Goal: Task Accomplishment & Management: Manage account settings

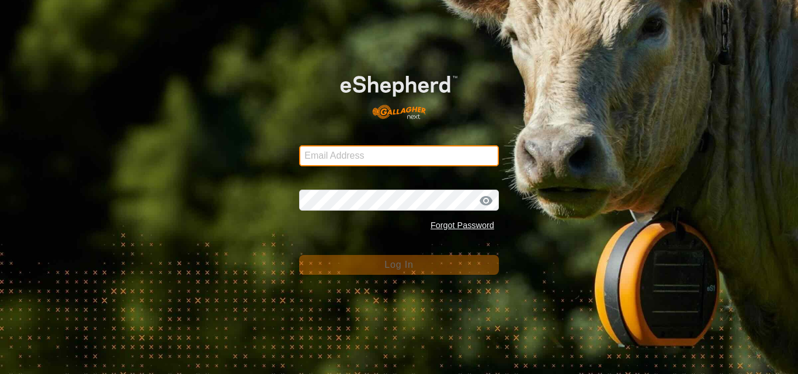
click at [359, 157] on input "Email Address" at bounding box center [399, 155] width 200 height 21
type input "[EMAIL_ADDRESS][DOMAIN_NAME]"
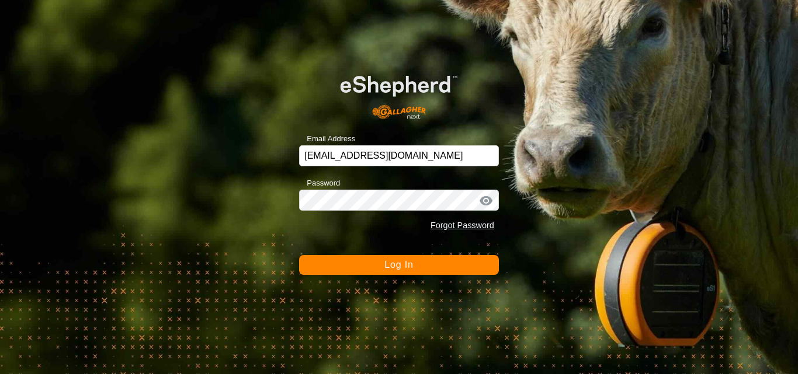
click at [402, 259] on button "Log In" at bounding box center [399, 265] width 200 height 20
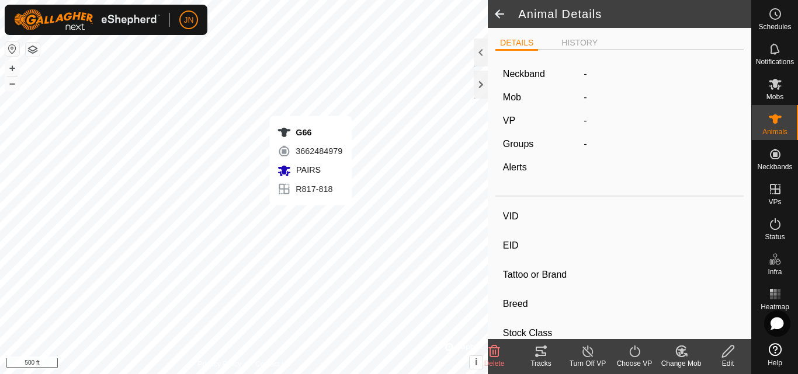
type input "G66"
type input "-"
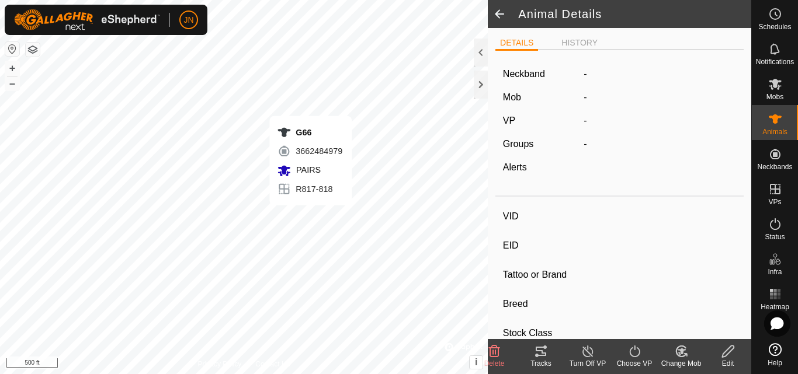
type input "0 kg"
type input "-"
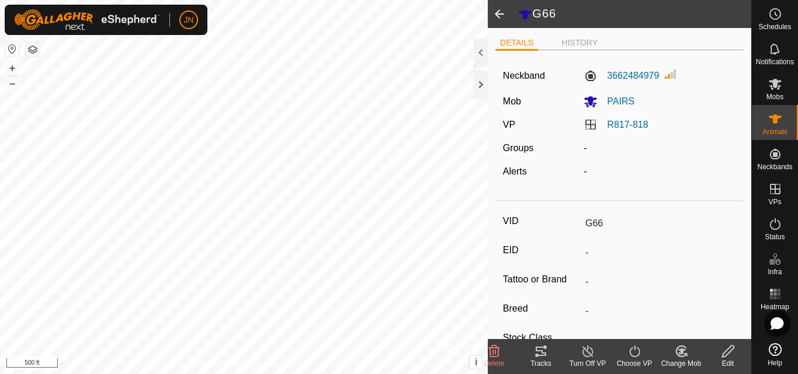
click at [536, 352] on icon at bounding box center [541, 352] width 14 height 14
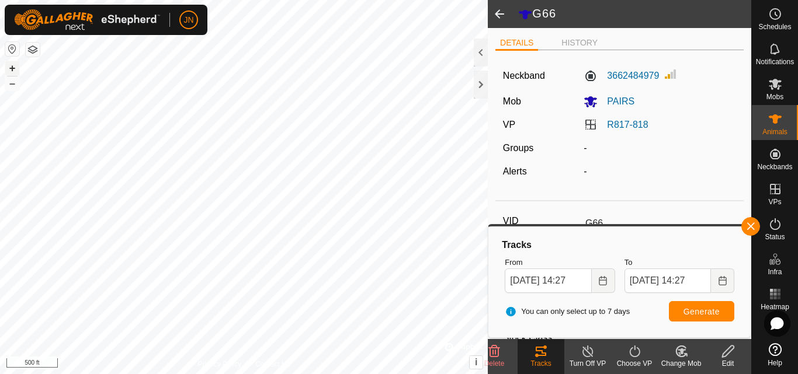
click at [13, 68] on button "+" at bounding box center [12, 68] width 14 height 14
click at [15, 87] on button "–" at bounding box center [12, 84] width 14 height 14
